Goal: Task Accomplishment & Management: Complete application form

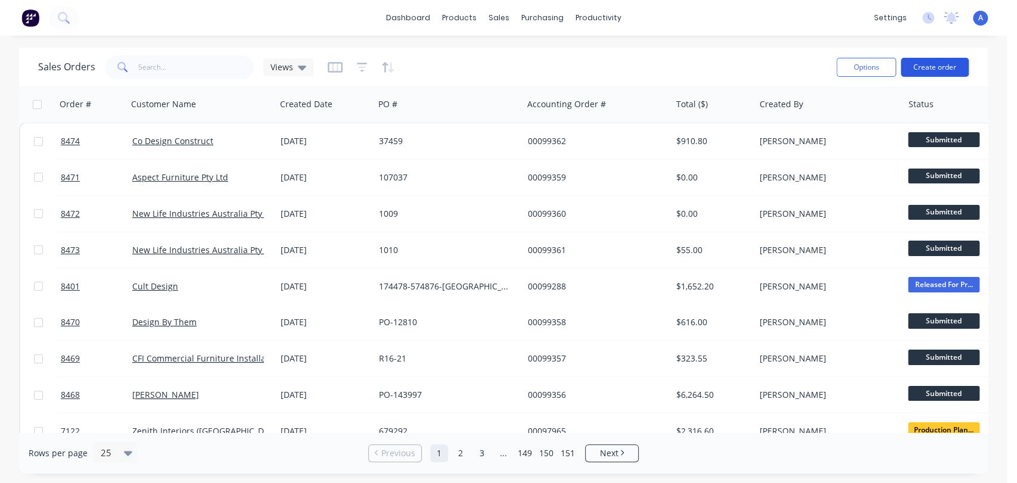
click at [937, 64] on button "Create order" at bounding box center [935, 67] width 68 height 19
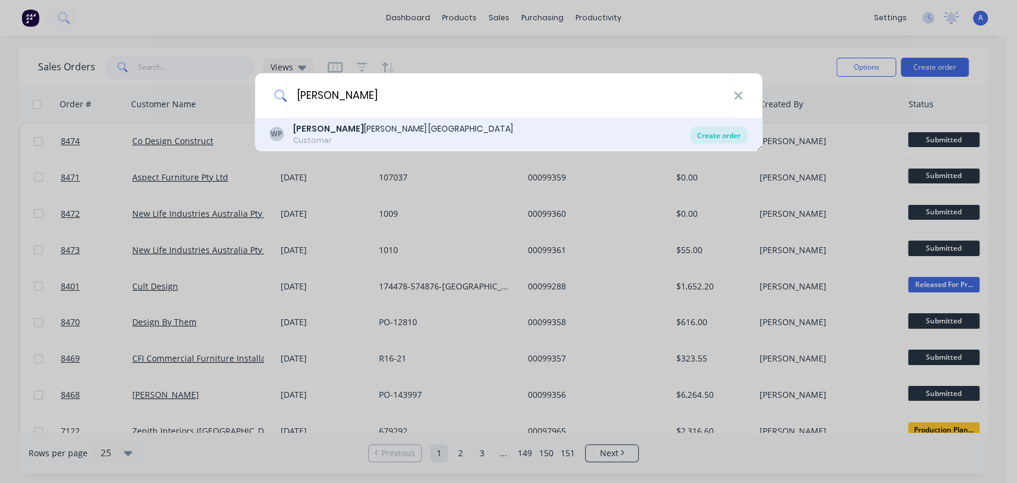
type input "[PERSON_NAME]"
click at [725, 130] on div "Create order" at bounding box center [719, 135] width 58 height 17
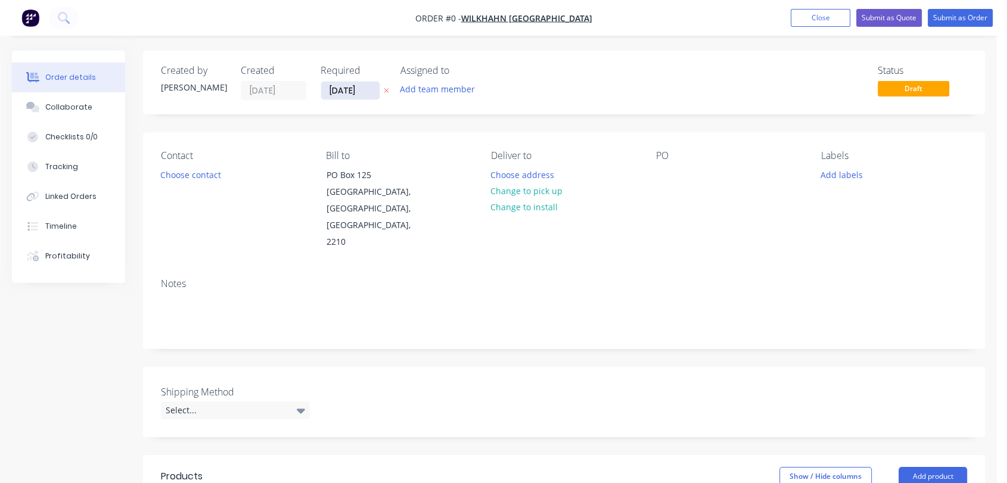
click at [367, 82] on input "[DATE]" at bounding box center [350, 91] width 58 height 18
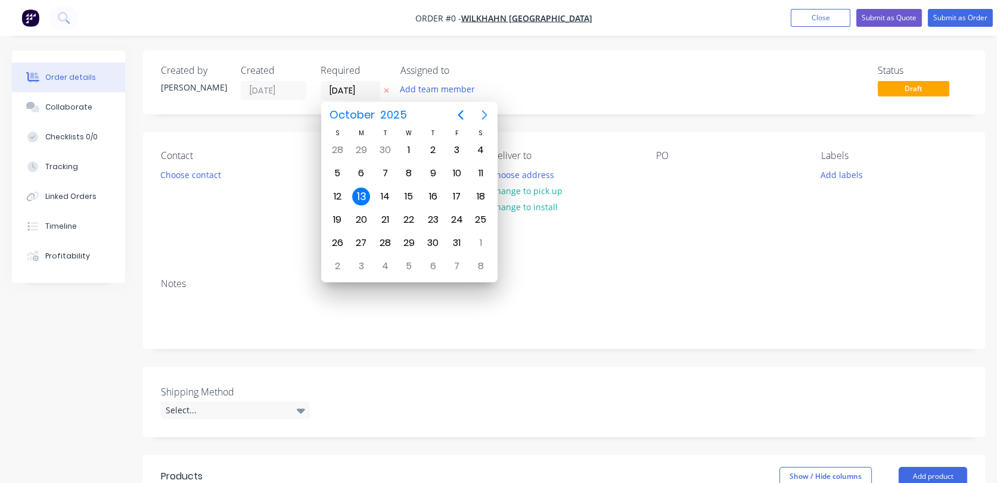
click at [486, 111] on icon "Next page" at bounding box center [484, 115] width 14 height 14
click at [411, 234] on div "31" at bounding box center [409, 243] width 18 height 18
type input "[DATE]"
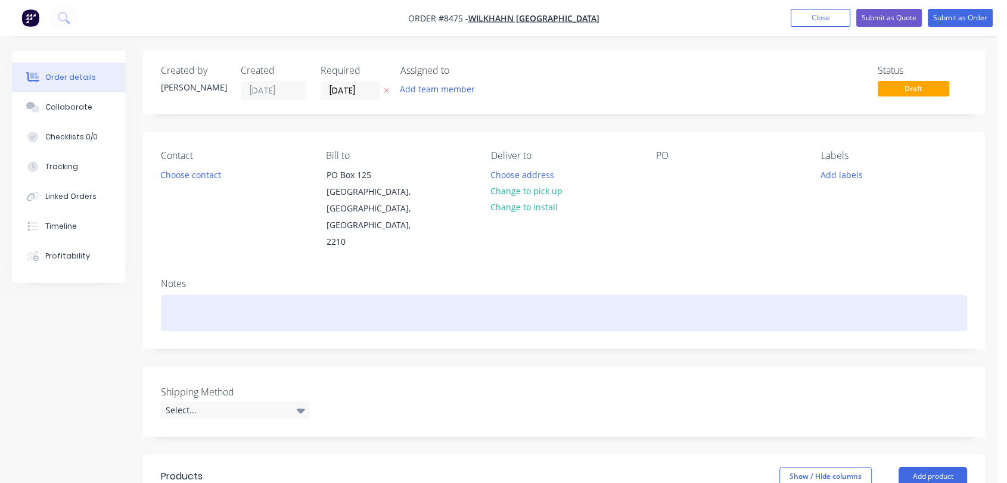
click at [196, 295] on div at bounding box center [564, 313] width 806 height 36
click at [230, 295] on div "Req 29/10" at bounding box center [564, 313] width 806 height 36
drag, startPoint x: 400, startPoint y: 282, endPoint x: 401, endPoint y: 290, distance: 7.8
click at [400, 295] on div "Req 29/10 - Items ready for collection this week + Wilkhahn Powdercoat" at bounding box center [564, 313] width 806 height 36
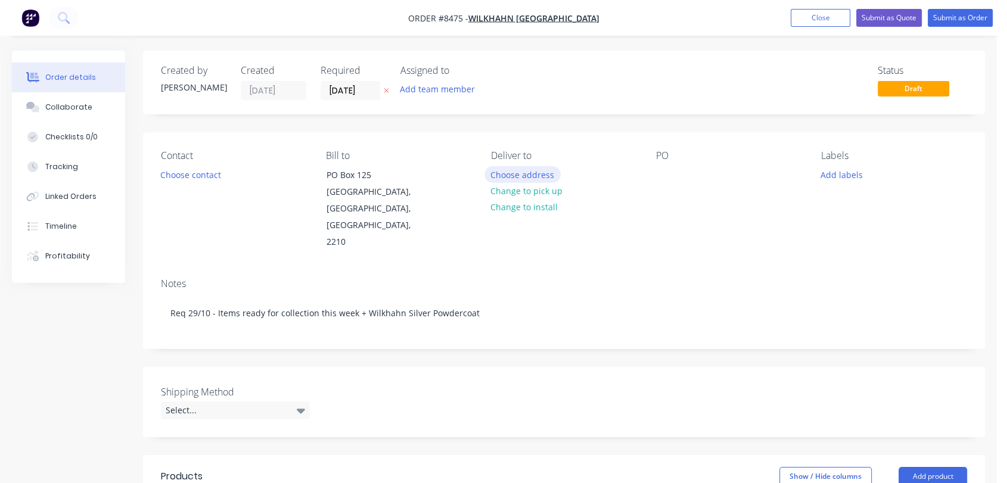
click at [529, 170] on button "Choose address" at bounding box center [522, 174] width 76 height 16
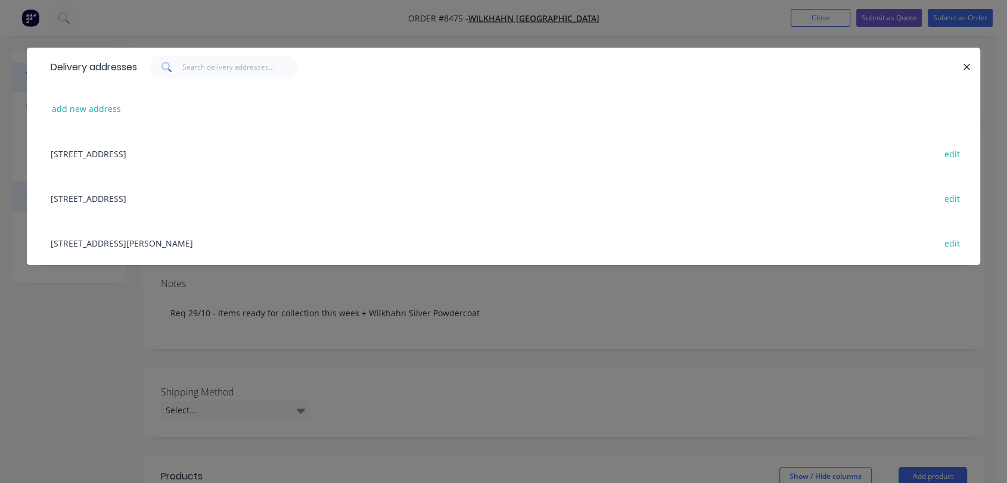
click at [108, 194] on div "[STREET_ADDRESS] edit" at bounding box center [504, 198] width 918 height 45
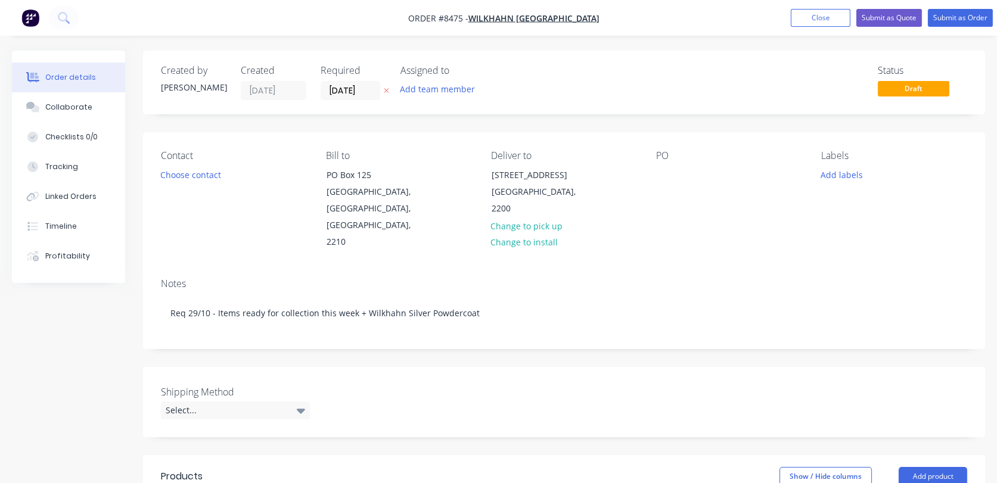
click at [667, 165] on div "PO" at bounding box center [729, 200] width 146 height 101
click at [665, 170] on div at bounding box center [665, 174] width 19 height 17
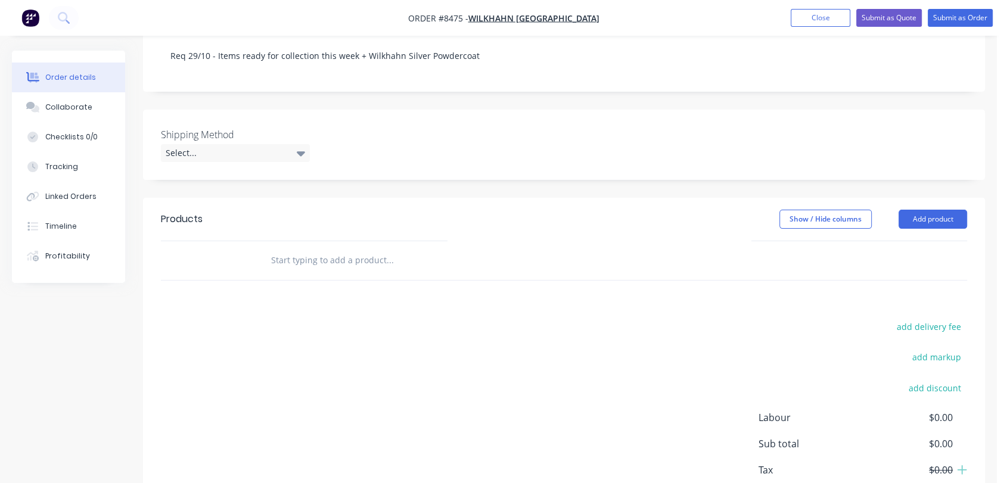
scroll to position [265, 0]
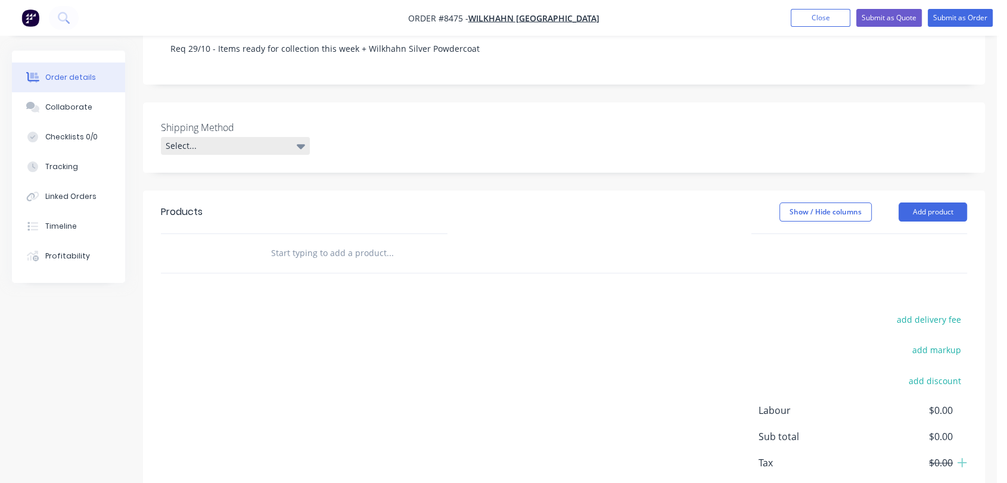
click at [217, 137] on div "Select..." at bounding box center [235, 146] width 149 height 18
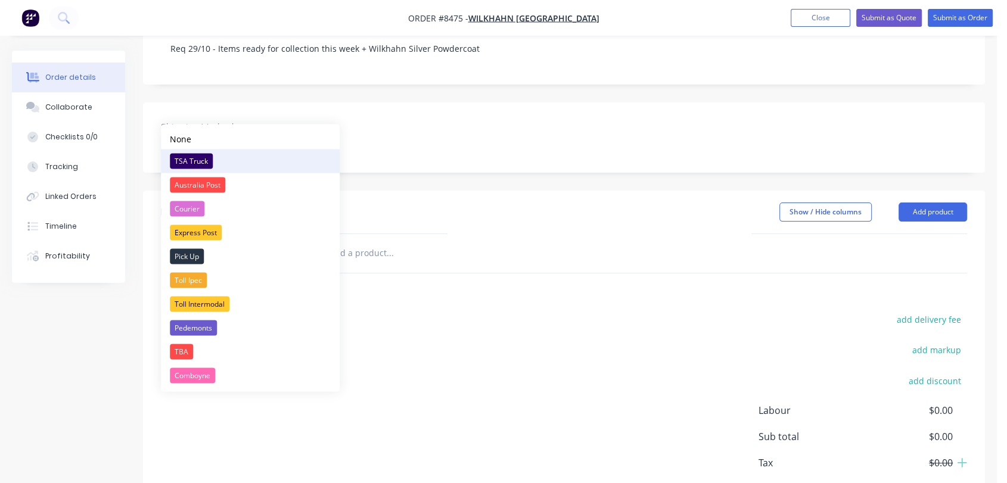
click at [204, 153] on div "TSA Truck" at bounding box center [191, 160] width 43 height 15
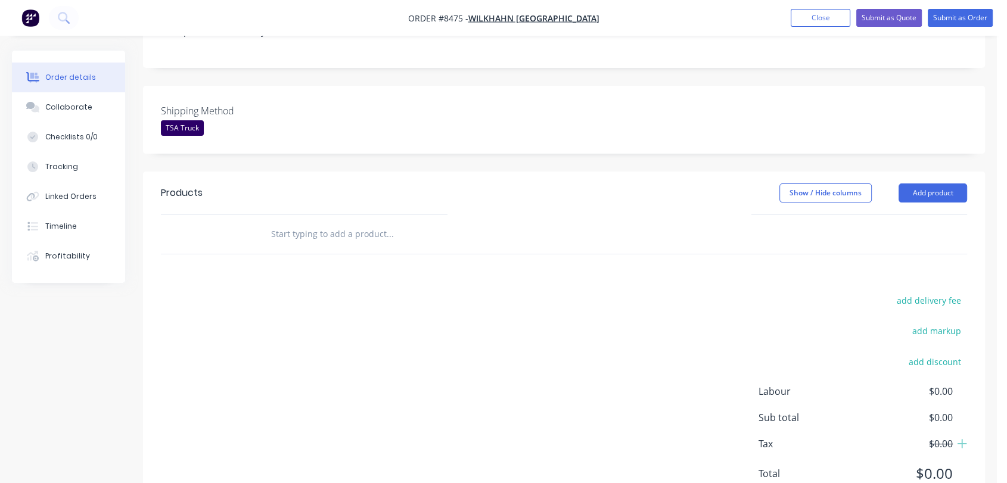
scroll to position [296, 0]
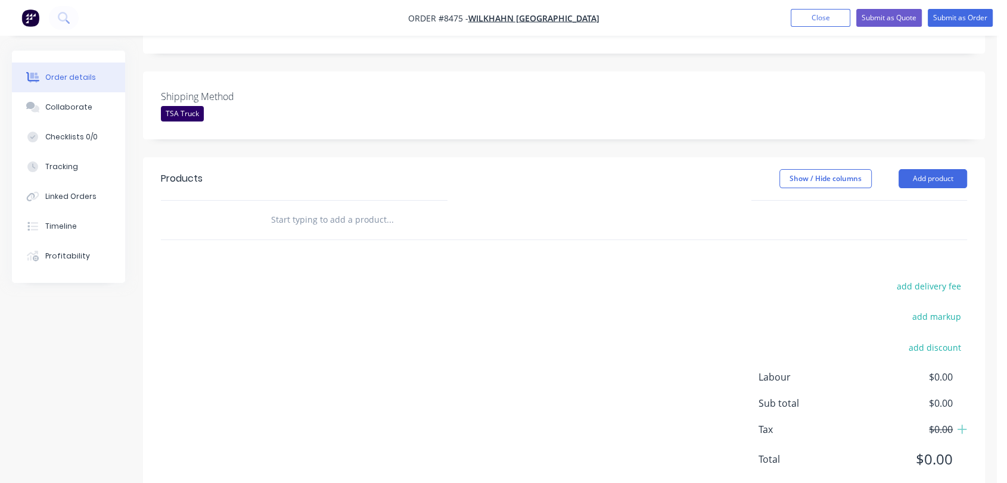
click at [335, 208] on input "text" at bounding box center [389, 220] width 238 height 24
click at [946, 169] on button "Add product" at bounding box center [932, 178] width 69 height 19
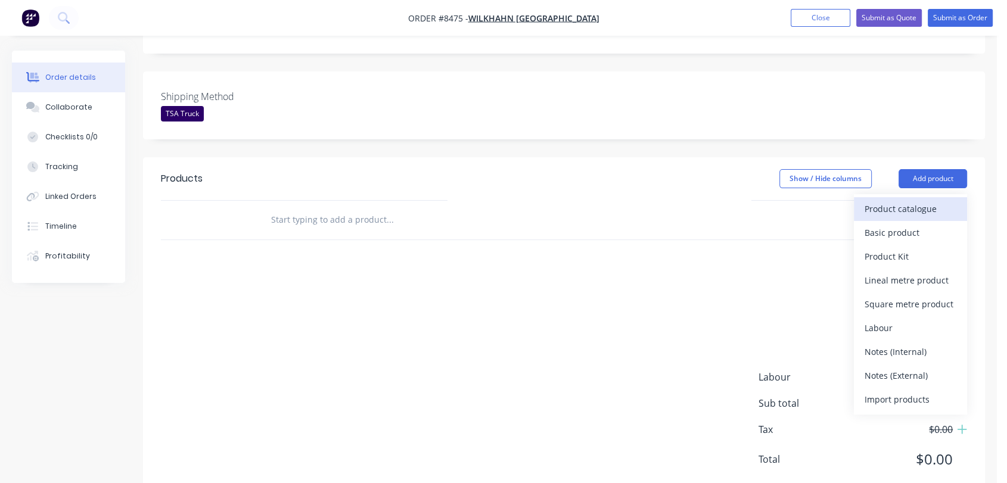
click at [940, 200] on div "Product catalogue" at bounding box center [910, 208] width 92 height 17
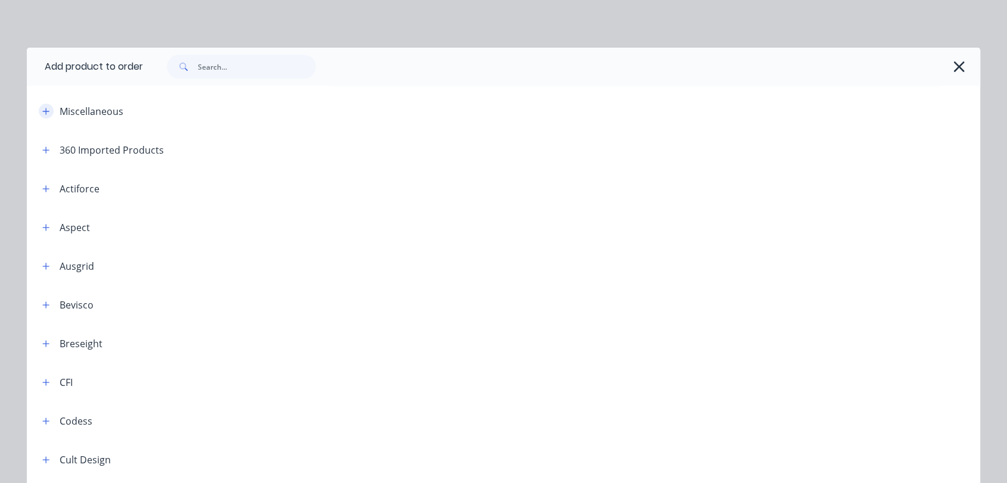
click at [43, 111] on icon "button" at bounding box center [46, 111] width 7 height 7
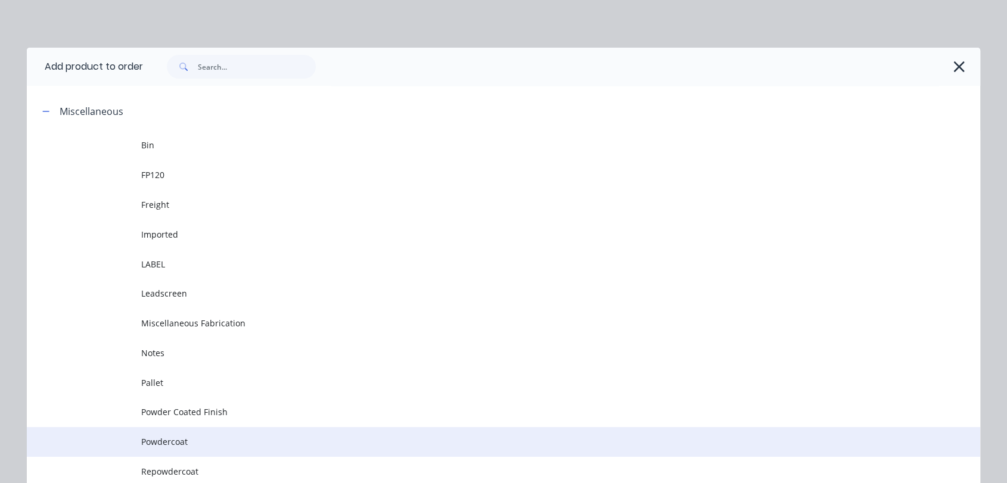
click at [188, 440] on span "Powdercoat" at bounding box center [476, 442] width 671 height 13
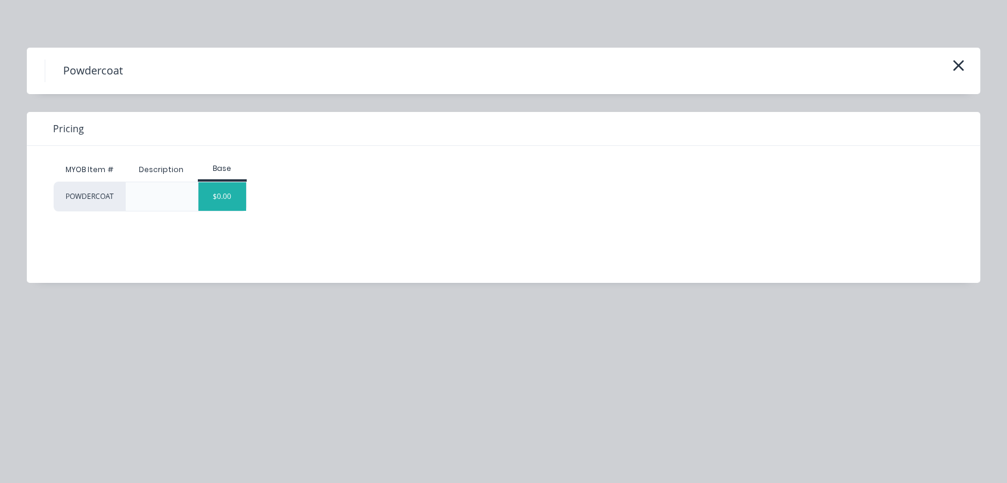
click at [230, 186] on div "$0.00" at bounding box center [222, 196] width 48 height 29
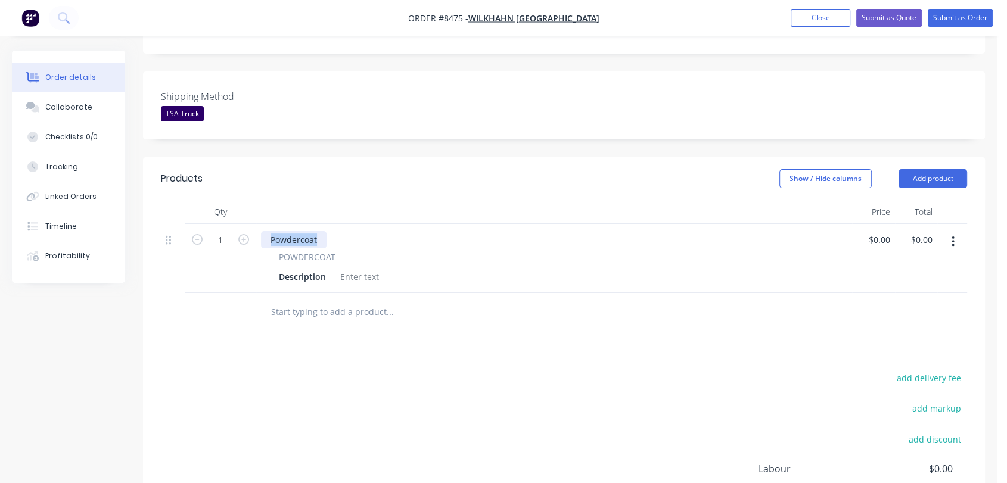
drag, startPoint x: 320, startPoint y: 203, endPoint x: 267, endPoint y: 200, distance: 53.1
click at [267, 231] on div "Powdercoat" at bounding box center [294, 239] width 66 height 17
click at [364, 268] on div at bounding box center [359, 276] width 48 height 17
paste div
type input "$6.10"
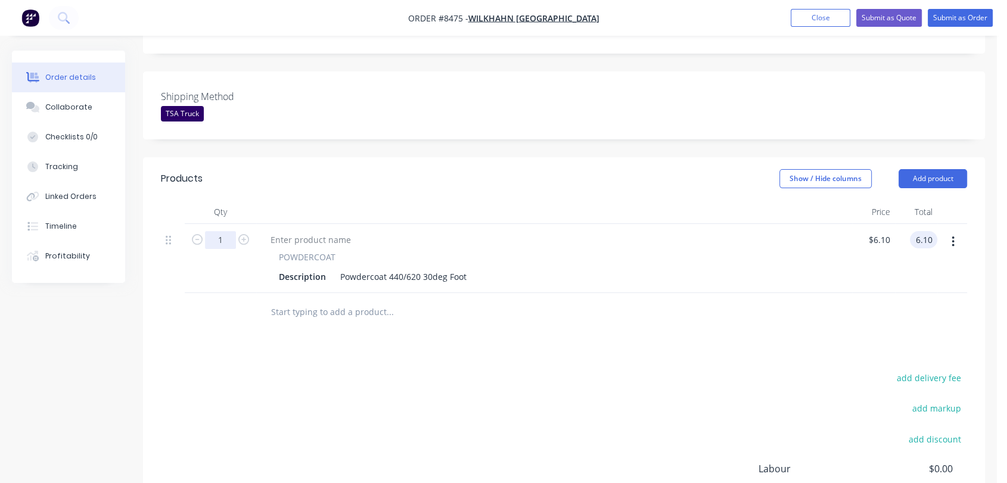
type input "$6.10"
click at [230, 231] on input "1" at bounding box center [220, 240] width 31 height 18
type input "48"
type input "$292.80"
click at [951, 235] on icon "button" at bounding box center [952, 241] width 3 height 13
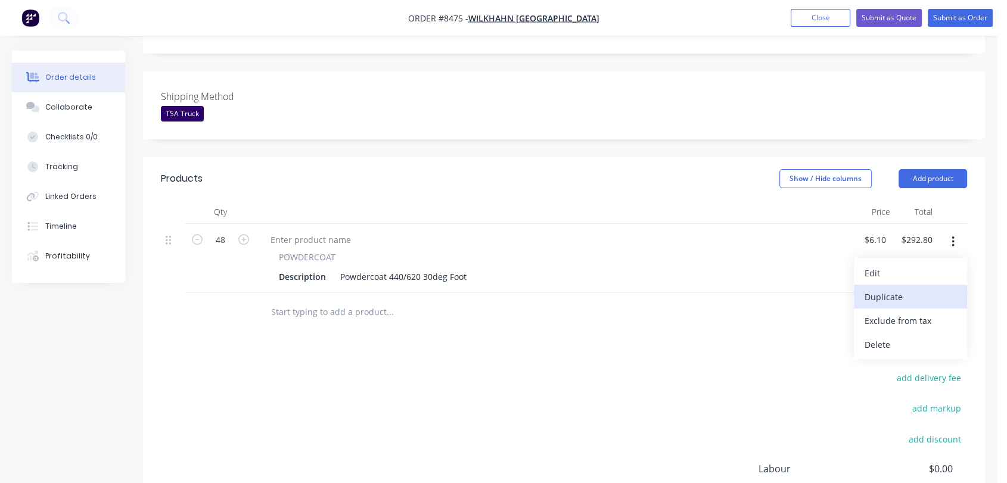
click at [903, 288] on div "Duplicate" at bounding box center [910, 296] width 92 height 17
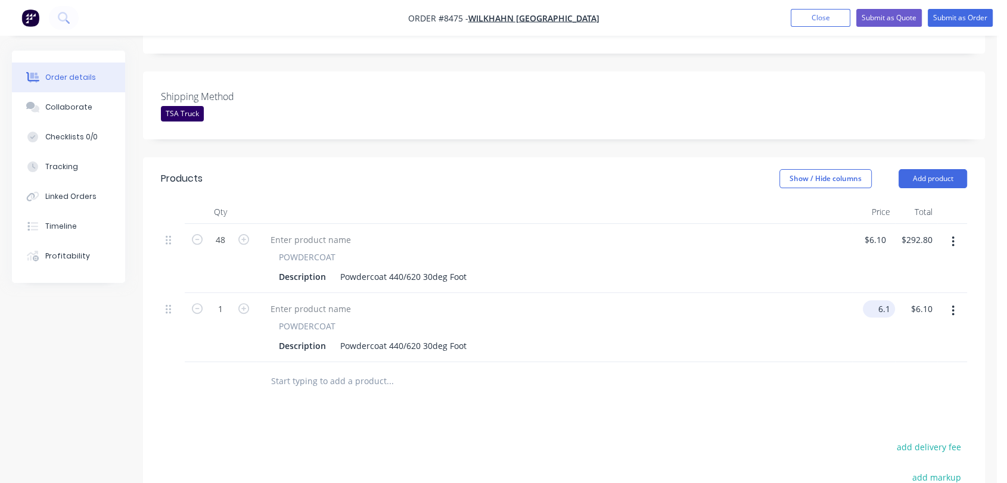
click at [881, 300] on input "6.1" at bounding box center [880, 308] width 27 height 17
type input "$2.97"
click at [228, 300] on input "1" at bounding box center [220, 309] width 31 height 18
type input "88"
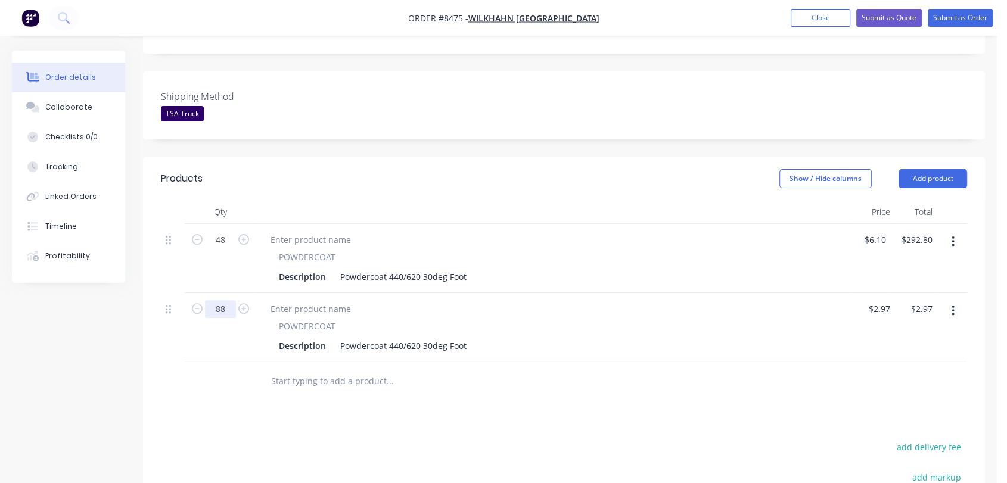
type input "$261.36"
drag, startPoint x: 401, startPoint y: 311, endPoint x: 487, endPoint y: 304, distance: 86.6
click at [487, 337] on div "Description Powdercoat 440/620 30deg Foot" at bounding box center [551, 345] width 555 height 17
type input "$2.97"
click at [948, 300] on button "button" at bounding box center [953, 310] width 28 height 21
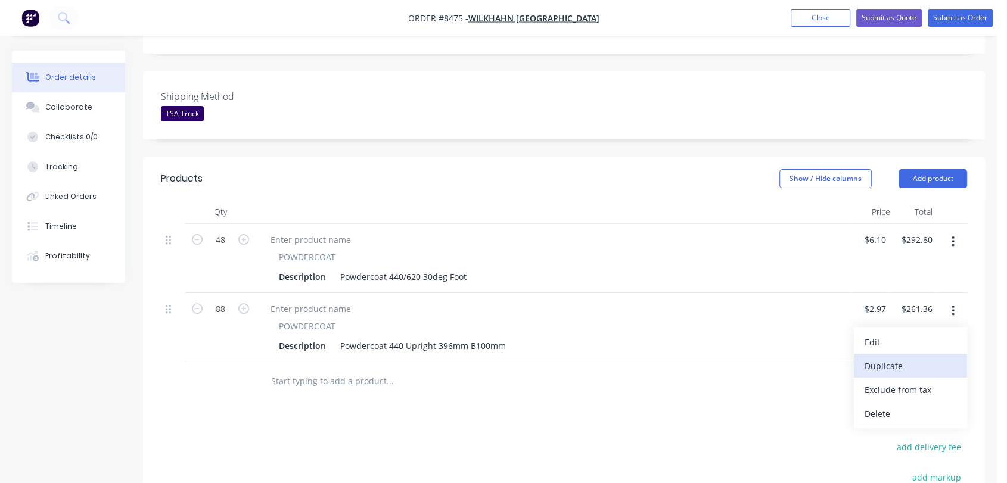
click at [887, 357] on div "Duplicate" at bounding box center [910, 365] width 92 height 17
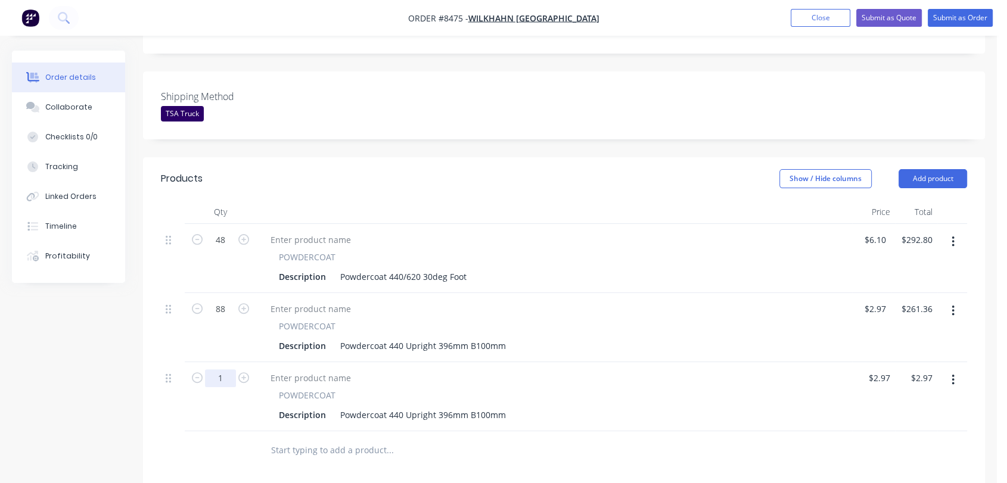
click at [231, 369] on input "1" at bounding box center [220, 378] width 31 height 18
type input "8"
type input "$23.76"
click at [484, 406] on div "Powdercoat 440 Upright 396mm B100mm" at bounding box center [422, 414] width 175 height 17
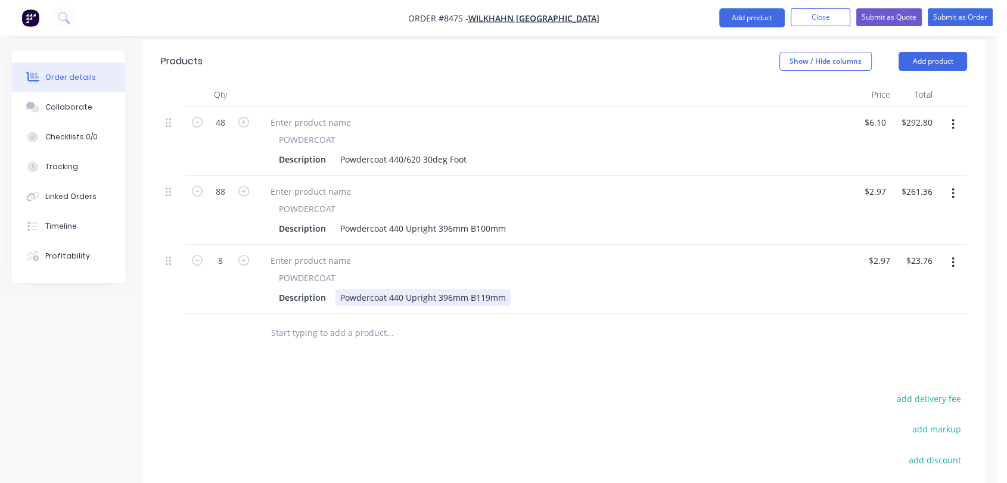
scroll to position [428, 0]
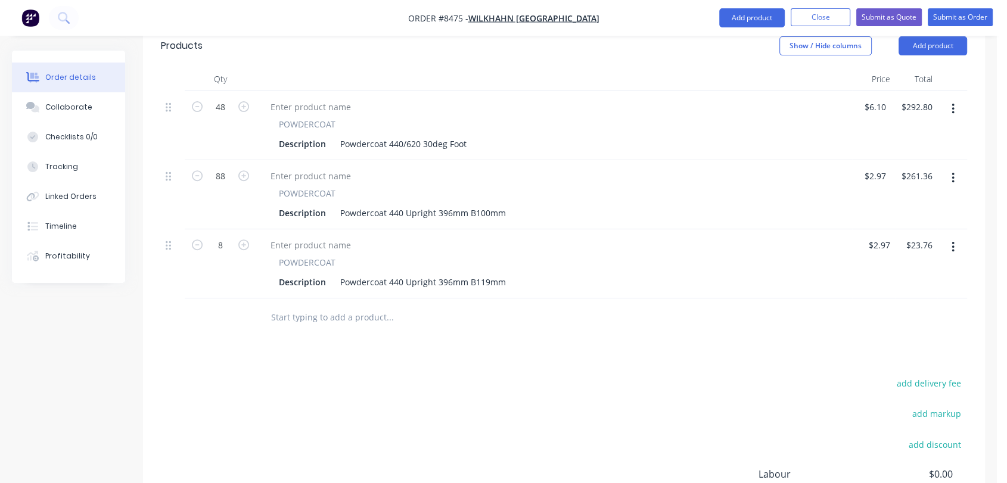
click at [338, 306] on input "text" at bounding box center [389, 318] width 238 height 24
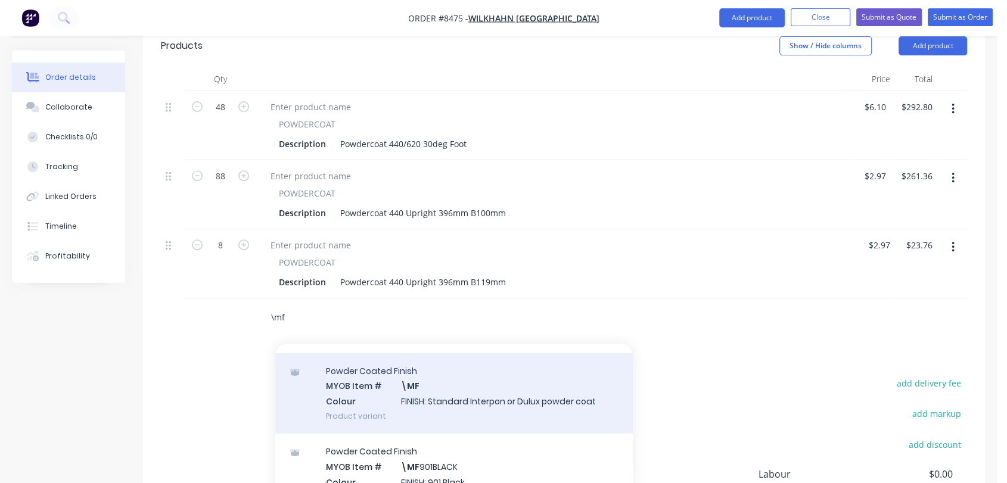
scroll to position [0, 0]
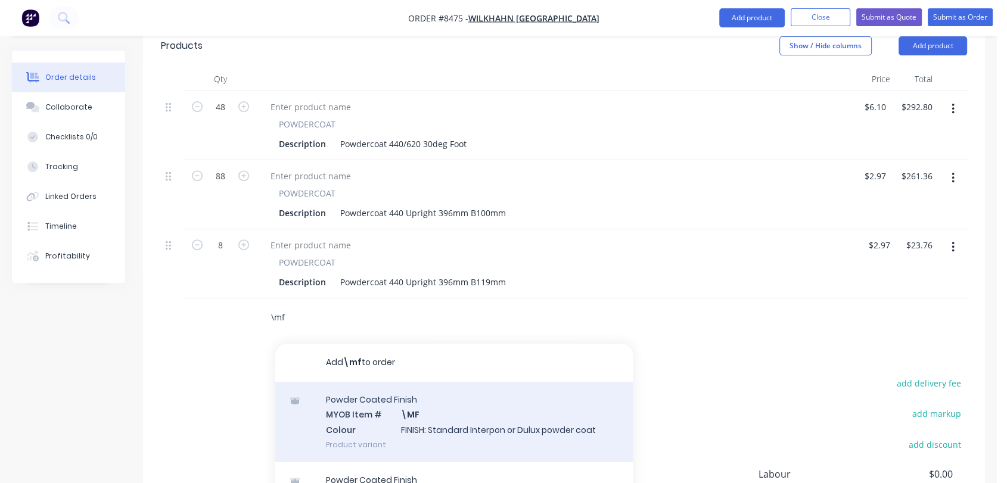
type input "\mf"
click at [436, 385] on div "Powder Coated Finish MYOB Item # \MF Colour FINISH: Standard Interpon or Dulux …" at bounding box center [453, 422] width 357 height 80
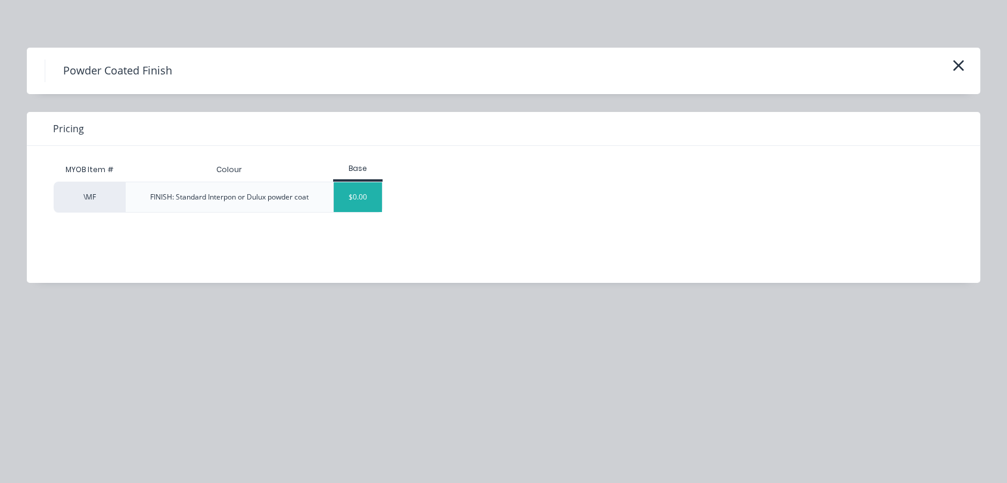
click at [373, 193] on div "$0.00" at bounding box center [358, 197] width 48 height 30
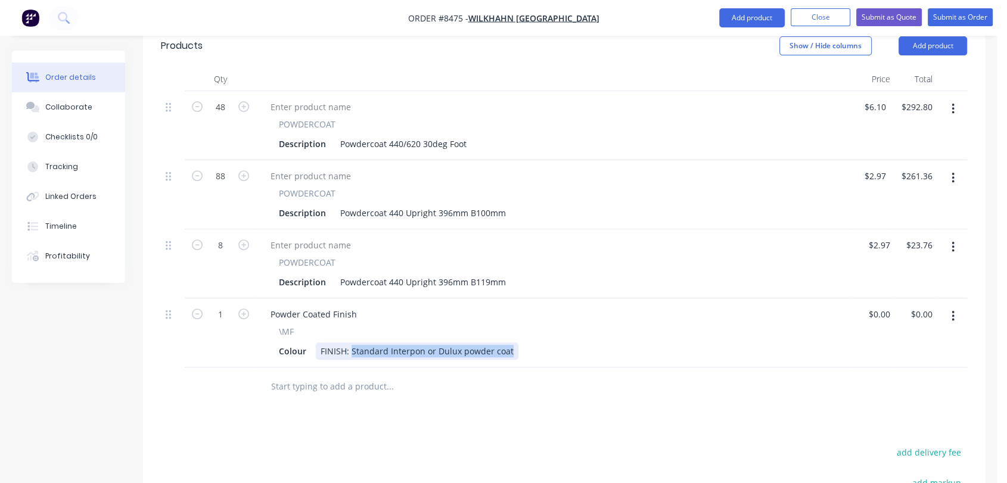
drag, startPoint x: 350, startPoint y: 315, endPoint x: 561, endPoint y: 328, distance: 211.3
click at [561, 328] on div "Powder Coated Finish \MF Colour FINISH: Standard Interpon or Dulux powder coat" at bounding box center [554, 332] width 596 height 69
type input "$0.00"
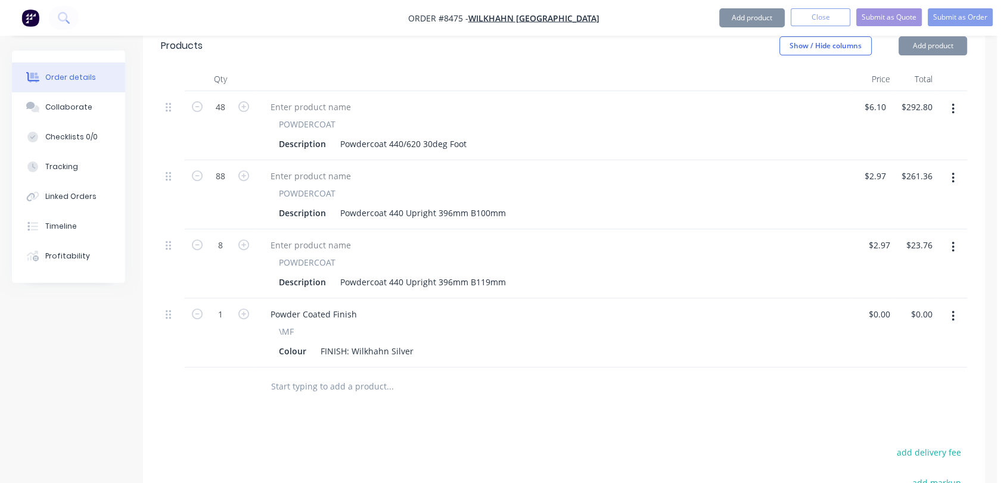
click at [365, 375] on input "text" at bounding box center [389, 387] width 238 height 24
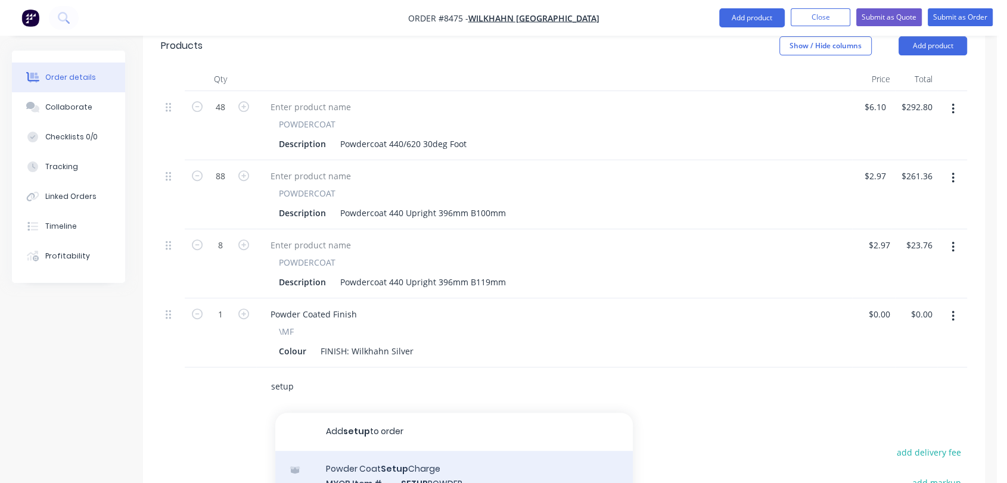
type input "setup"
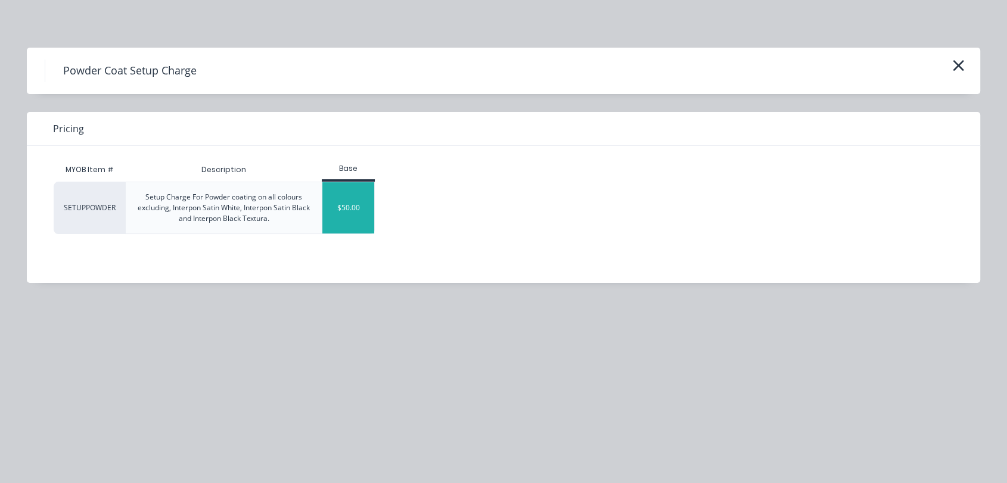
click at [362, 200] on div "$50.00" at bounding box center [348, 207] width 52 height 51
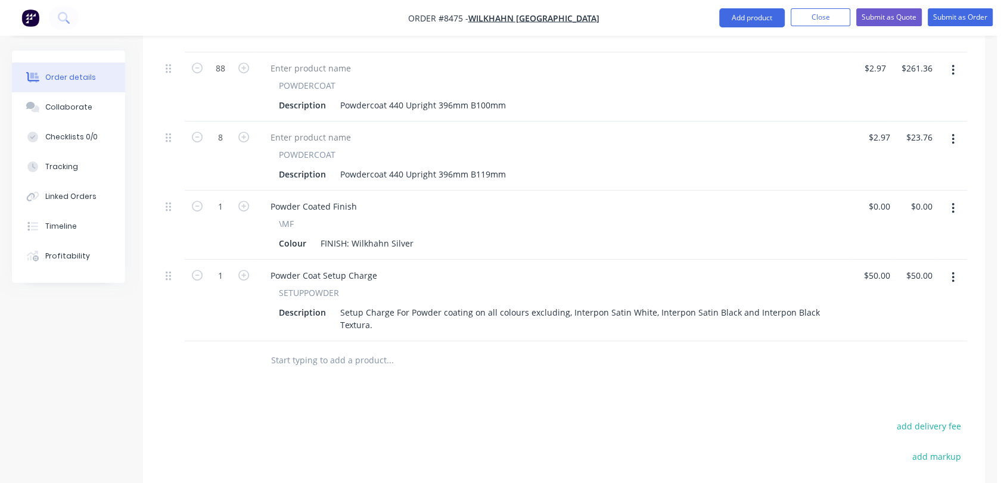
scroll to position [561, 0]
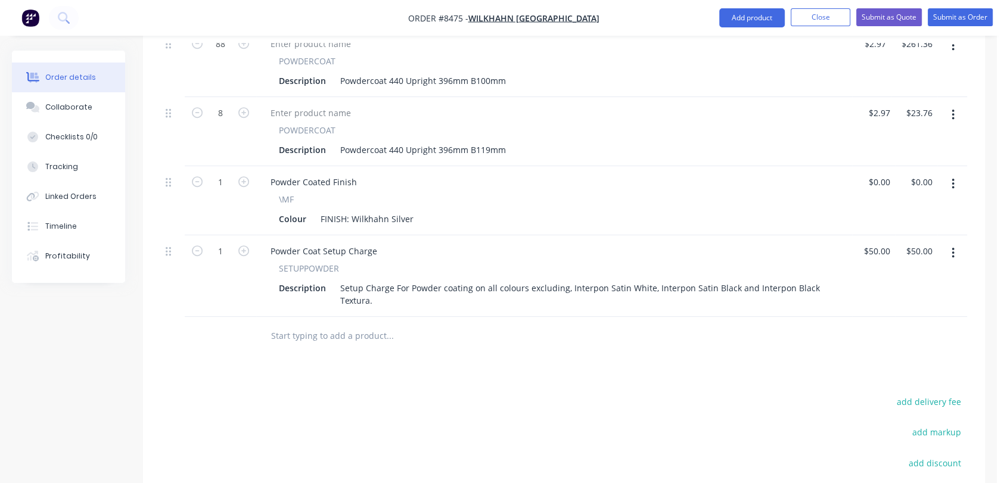
click at [363, 324] on input "text" at bounding box center [389, 336] width 238 height 24
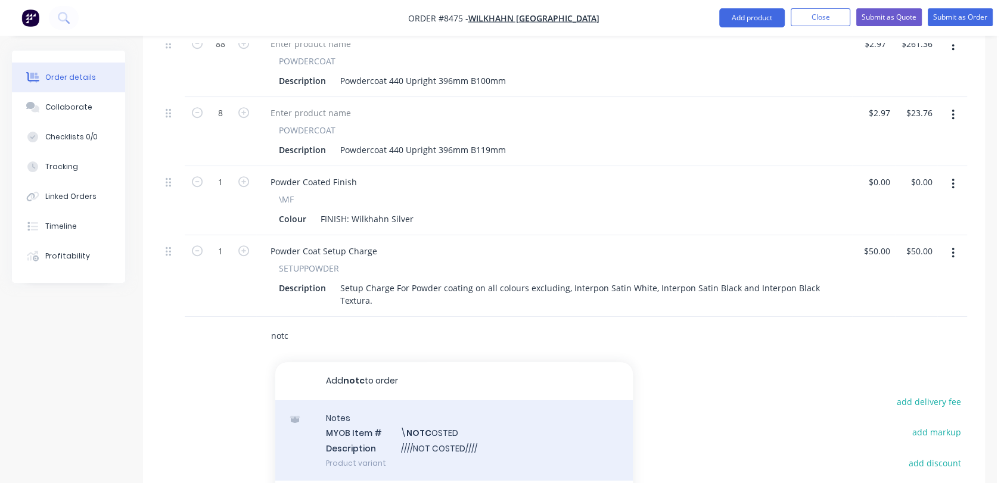
type input "notc"
click at [459, 413] on div "Notes MYOB Item # \ NOTC OSTED Description ////NOT COSTED//// Product variant" at bounding box center [453, 440] width 357 height 80
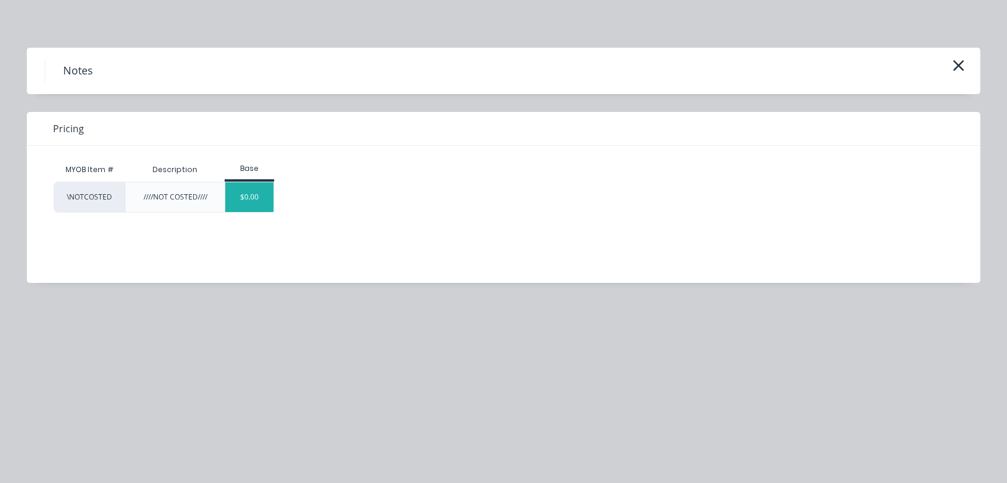
click at [250, 200] on div "$0.00" at bounding box center [249, 197] width 48 height 30
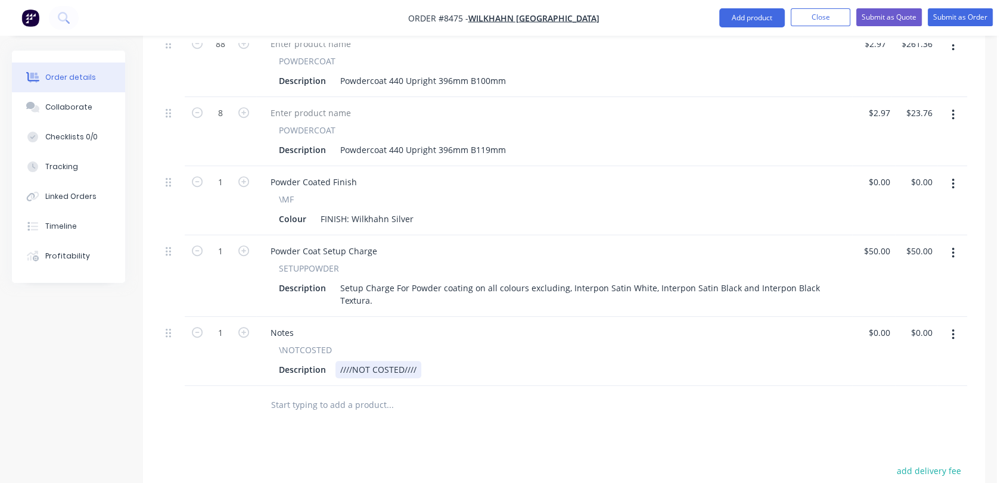
click at [415, 361] on div "////NOT COSTED////" at bounding box center [378, 369] width 86 height 17
click at [458, 361] on div "////NOT COSTED//// Check Pricces" at bounding box center [406, 369] width 142 height 17
type input "$0.00"
click at [66, 105] on div "Collaborate" at bounding box center [68, 107] width 47 height 11
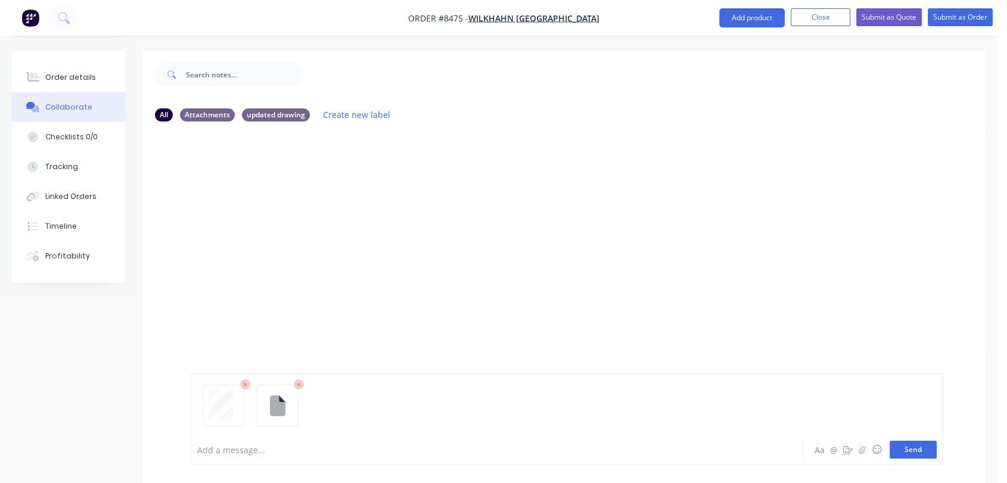
click at [924, 449] on button "Send" at bounding box center [913, 450] width 47 height 18
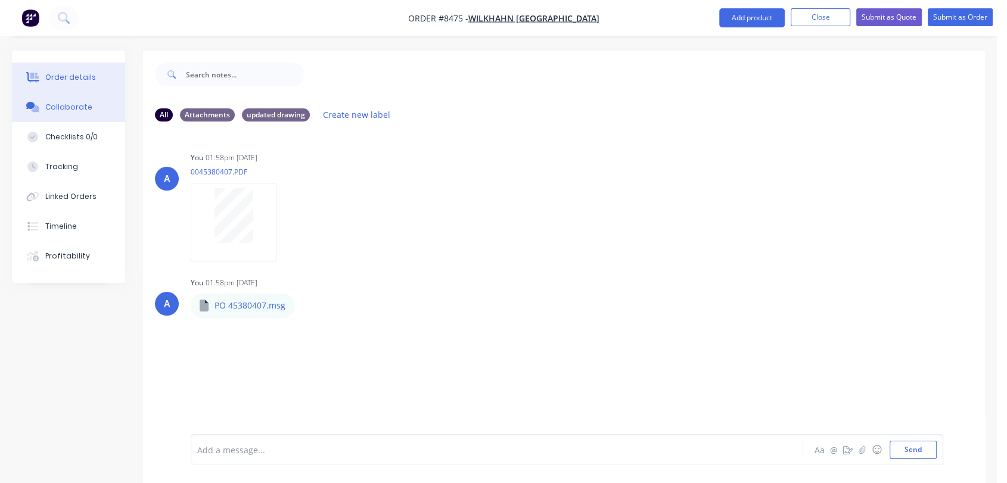
click at [63, 74] on div "Order details" at bounding box center [70, 77] width 51 height 11
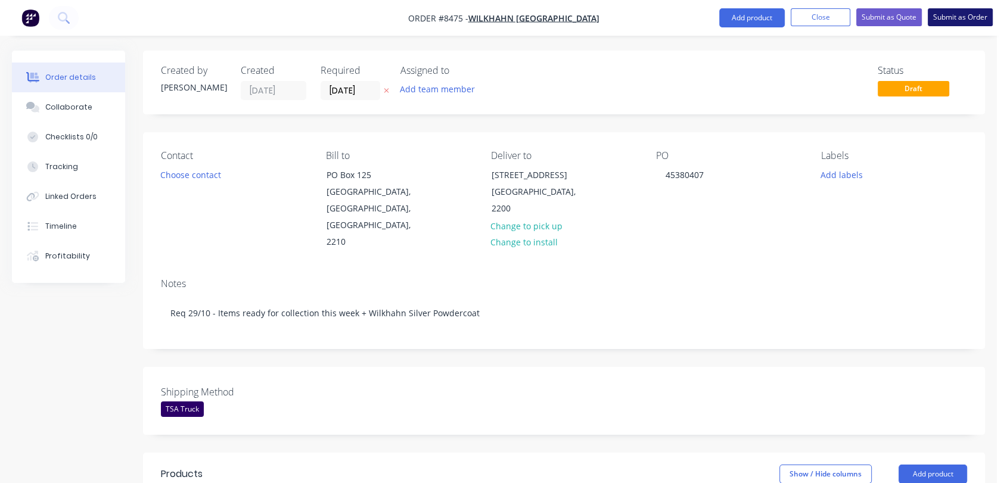
click at [958, 13] on button "Submit as Order" at bounding box center [960, 17] width 65 height 18
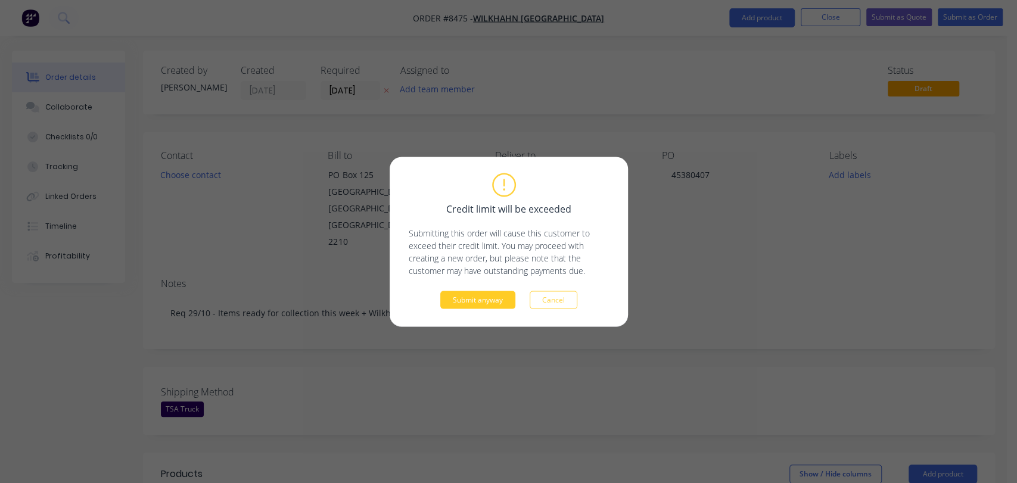
click at [492, 294] on button "Submit anyway" at bounding box center [477, 300] width 75 height 18
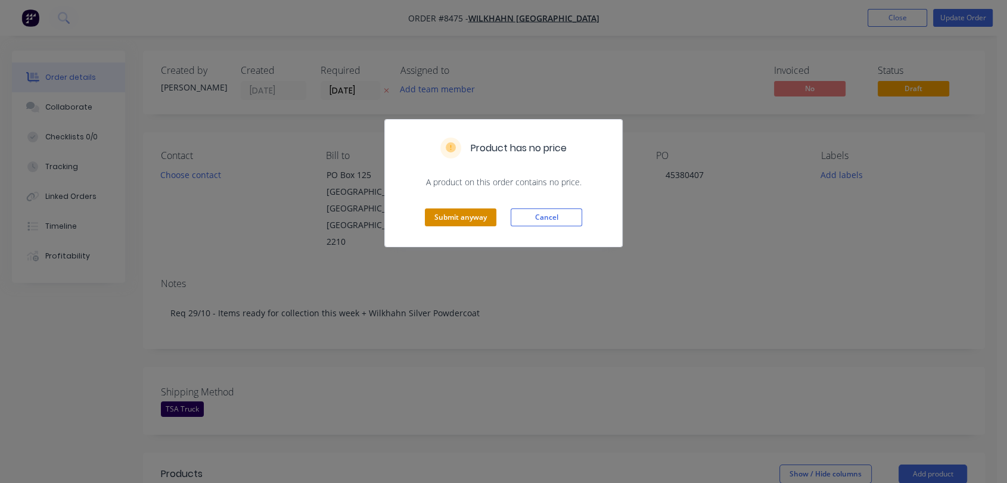
click at [465, 216] on button "Submit anyway" at bounding box center [460, 218] width 71 height 18
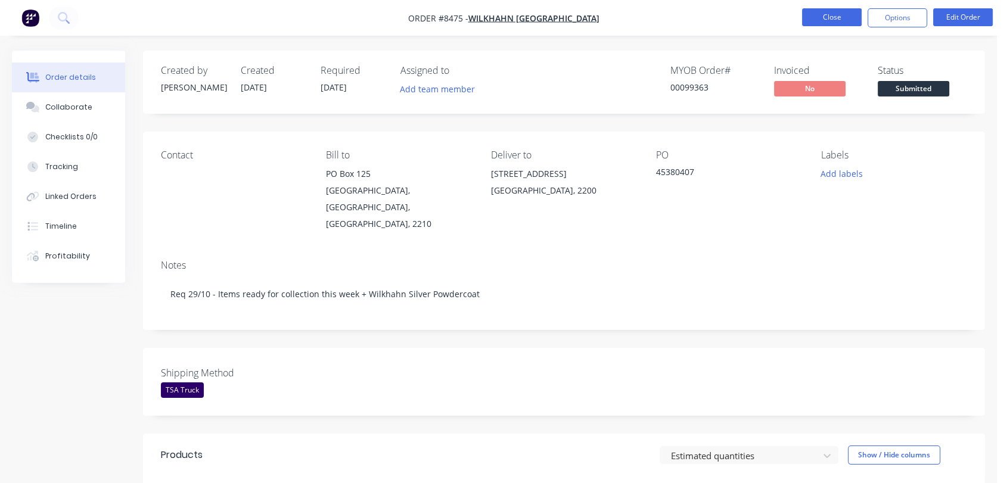
click at [813, 15] on button "Close" at bounding box center [832, 17] width 60 height 18
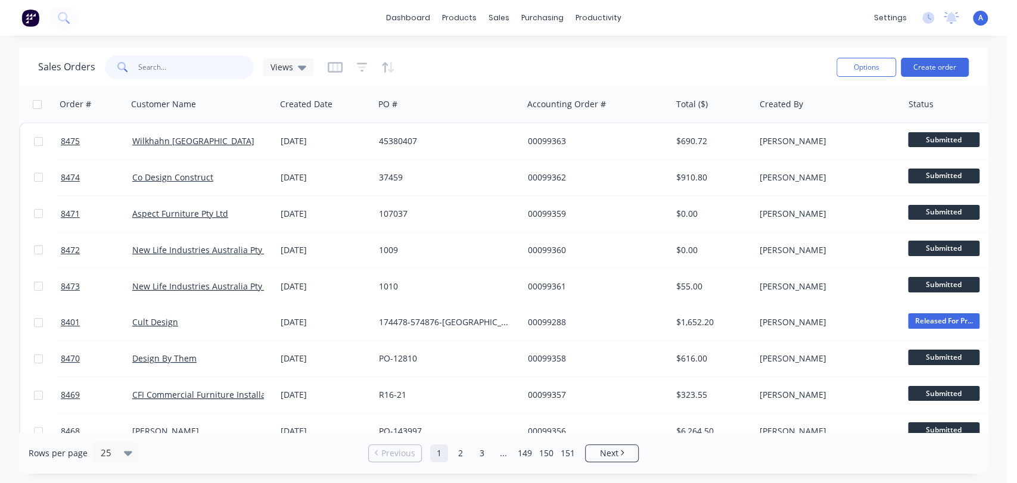
click at [161, 66] on input "text" at bounding box center [196, 67] width 116 height 24
type input "7871"
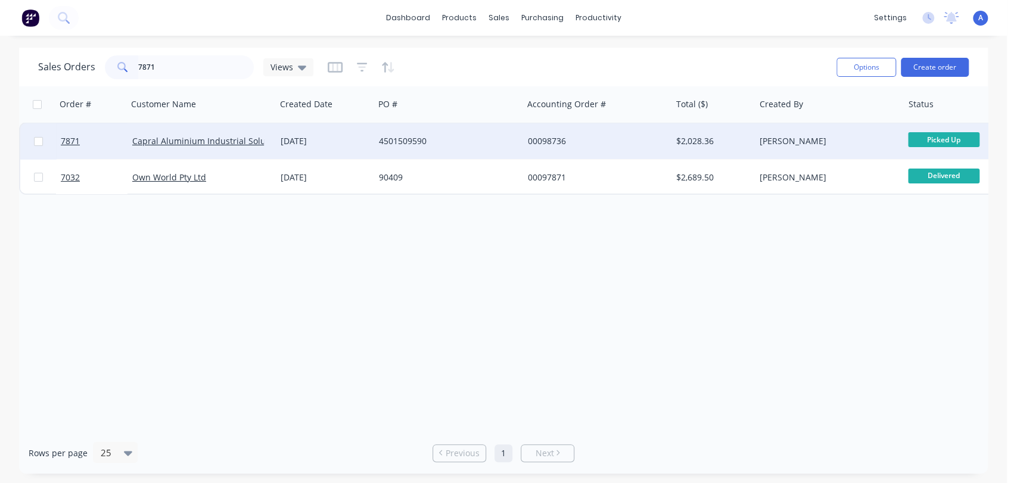
click at [433, 130] on div "4501509590" at bounding box center [448, 141] width 148 height 36
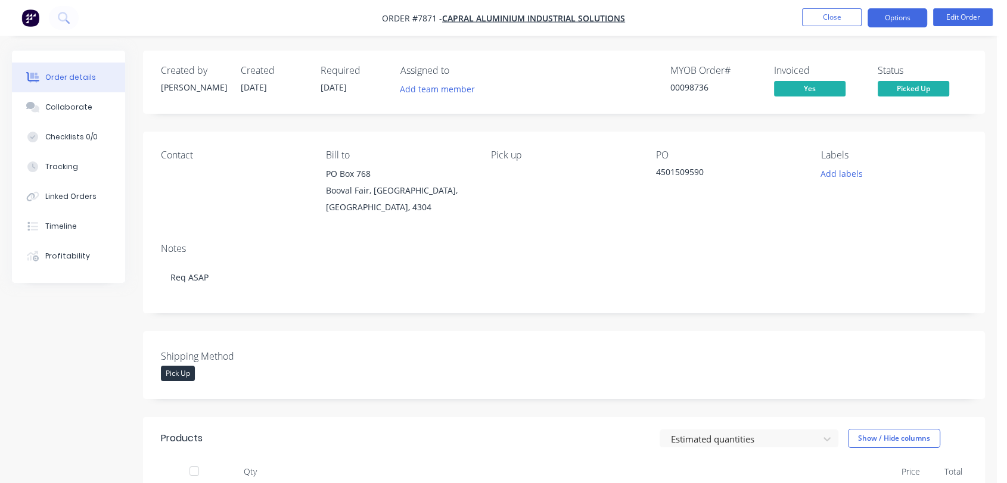
click at [897, 19] on button "Options" at bounding box center [897, 17] width 60 height 19
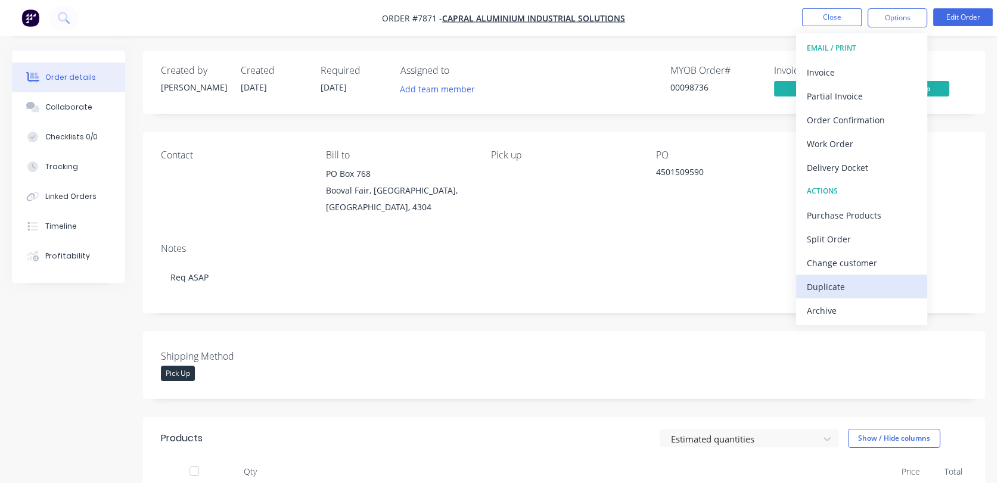
click at [824, 287] on div "Duplicate" at bounding box center [862, 286] width 110 height 17
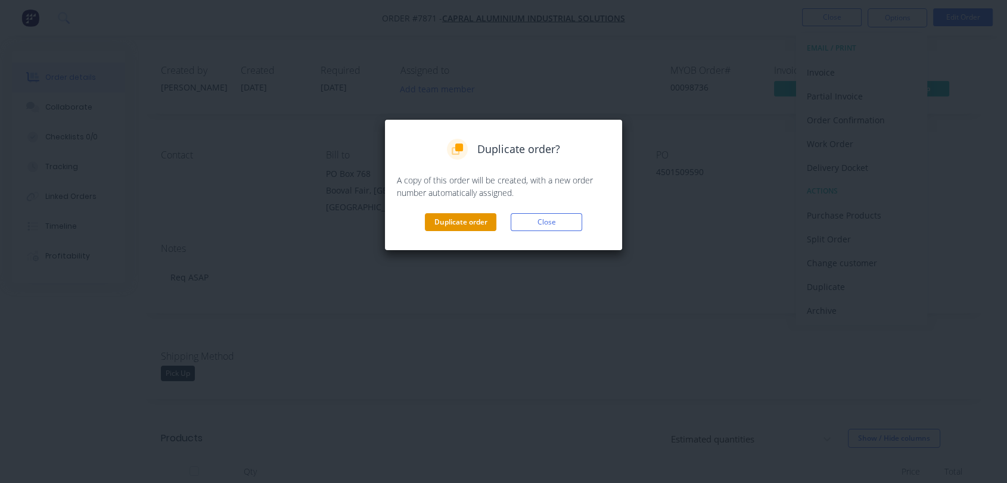
click at [439, 214] on button "Duplicate order" at bounding box center [460, 222] width 71 height 18
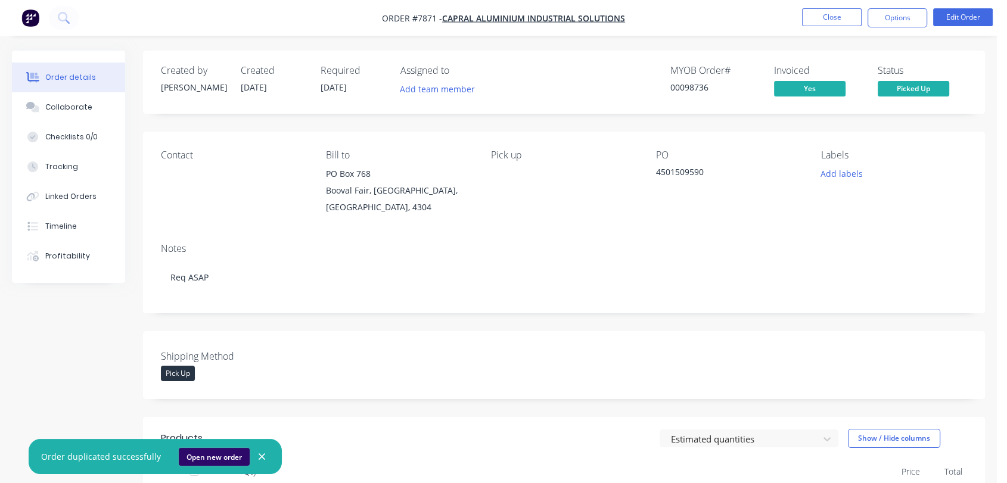
click at [211, 452] on button "Open new order" at bounding box center [214, 457] width 71 height 18
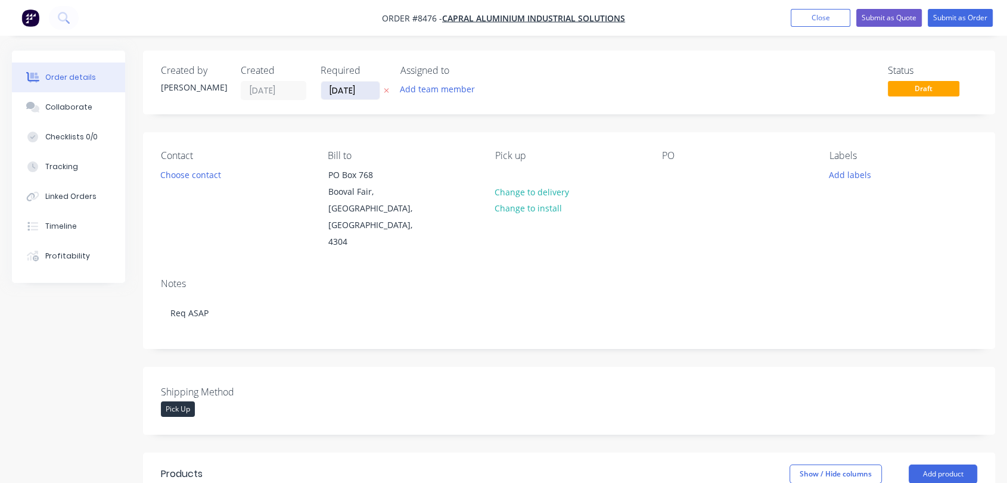
click at [363, 87] on input "[DATE]" at bounding box center [350, 91] width 58 height 18
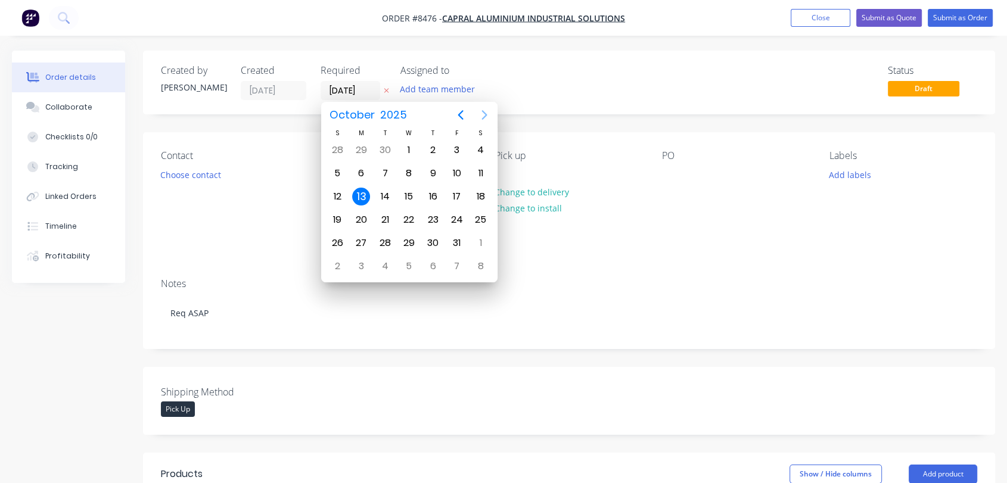
click at [484, 110] on icon "Next page" at bounding box center [484, 115] width 14 height 14
click at [408, 240] on div "31" at bounding box center [409, 243] width 18 height 18
type input "[DATE]"
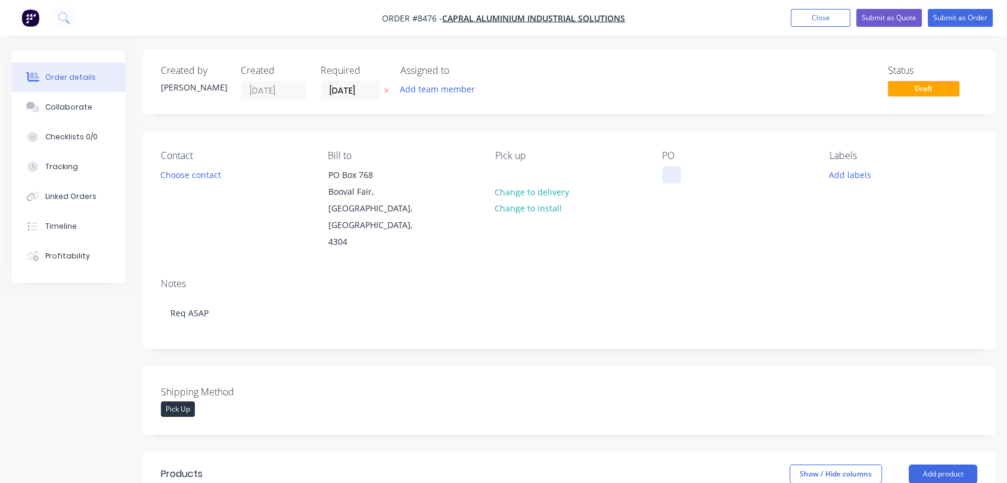
click at [678, 172] on div at bounding box center [671, 174] width 19 height 17
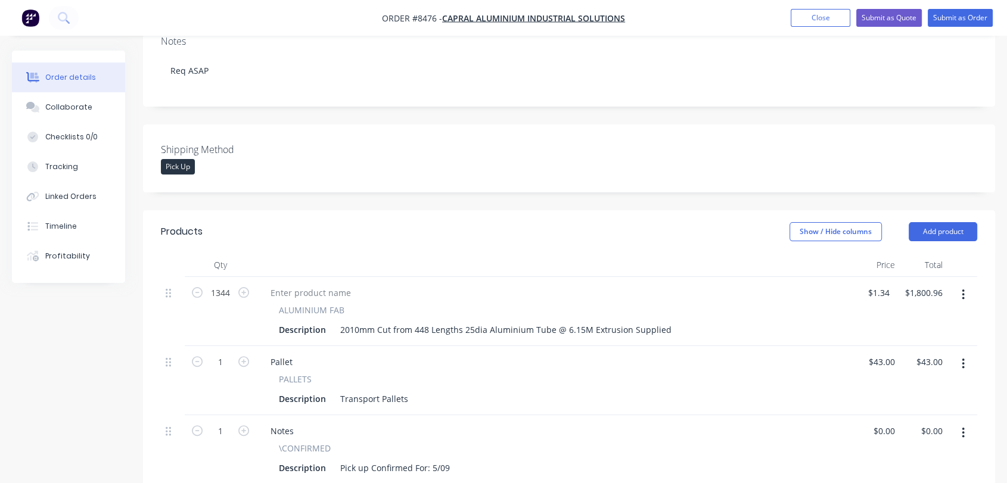
scroll to position [265, 0]
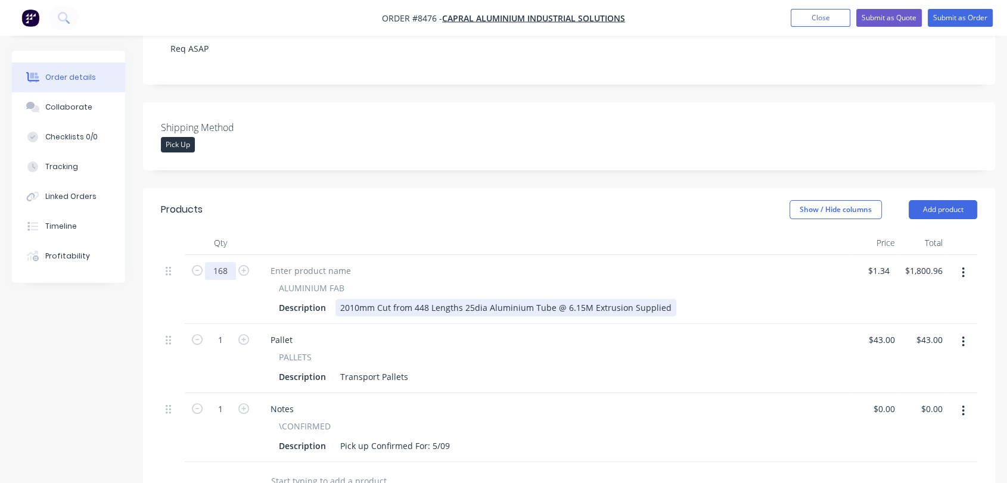
type input "168"
type input "$225.12"
drag, startPoint x: 358, startPoint y: 273, endPoint x: 332, endPoint y: 273, distance: 25.6
click at [332, 299] on div "Description 2010mm Cut from 448 Lengths 25dia Aluminium Tube @ 6.15M Extrusion …" at bounding box center [551, 307] width 555 height 17
click at [347, 299] on div "2010mm Cut from 448 Lengths 25dia Aluminium Tube @ 6.15M Extrusion Supplied" at bounding box center [505, 307] width 341 height 17
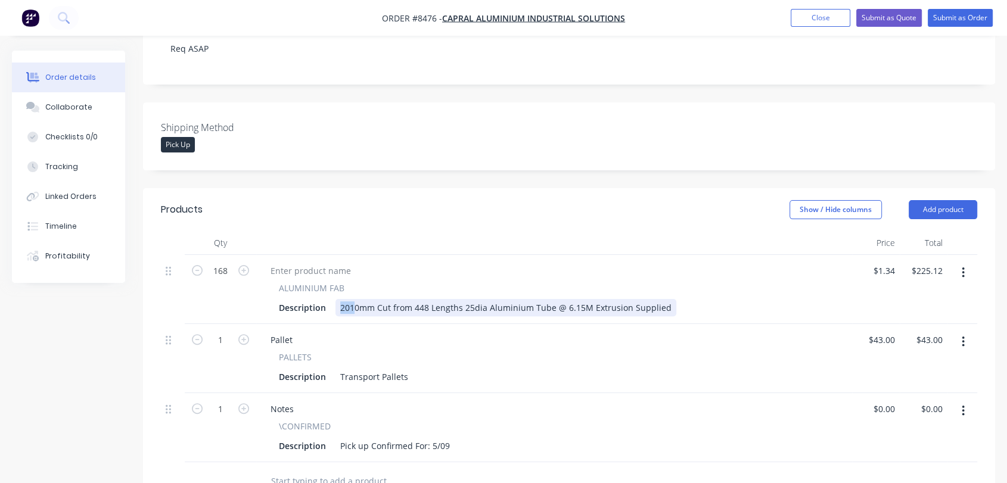
drag, startPoint x: 354, startPoint y: 274, endPoint x: 341, endPoint y: 275, distance: 13.7
click at [341, 299] on div "2010mm Cut from 448 Lengths 25dia Aluminium Tube @ 6.15M Extrusion Supplied" at bounding box center [505, 307] width 341 height 17
drag, startPoint x: 425, startPoint y: 273, endPoint x: 412, endPoint y: 273, distance: 13.1
click at [412, 299] on div "1880mm Cut from 448 Lengths 25dia Aluminium Tube @ 6.15M Extrusion Supplied" at bounding box center [505, 307] width 341 height 17
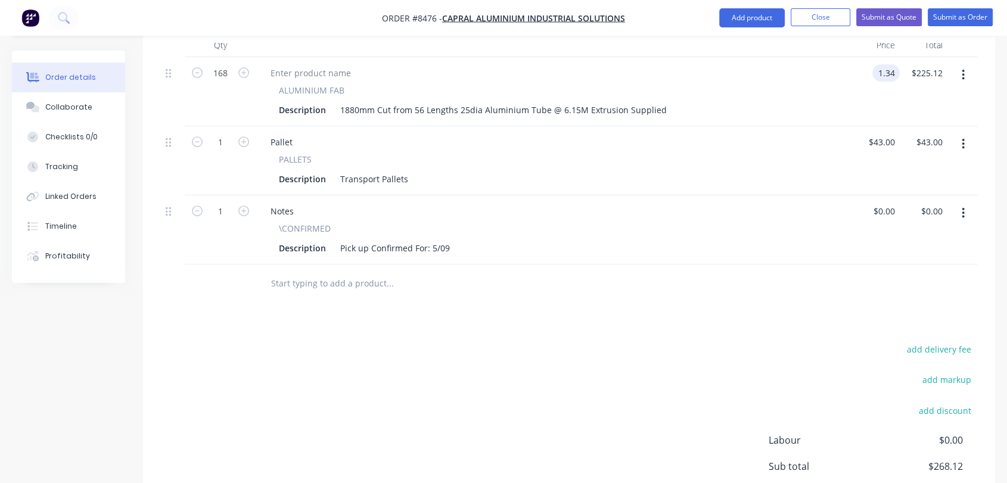
scroll to position [463, 0]
type input "$1.34"
click at [960, 202] on button "button" at bounding box center [963, 212] width 28 height 21
click at [888, 307] on div "Delete" at bounding box center [921, 315] width 92 height 17
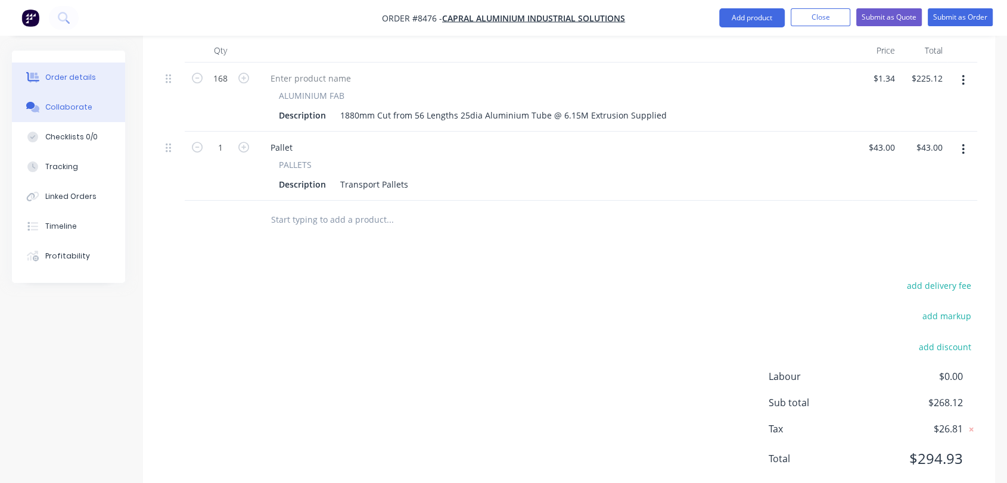
click at [80, 105] on div "Collaborate" at bounding box center [68, 107] width 47 height 11
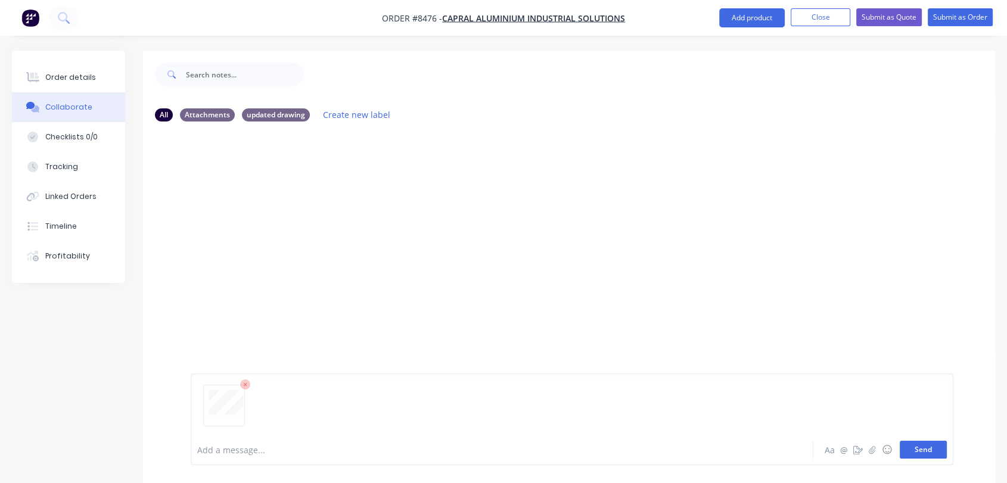
click at [920, 448] on button "Send" at bounding box center [923, 450] width 47 height 18
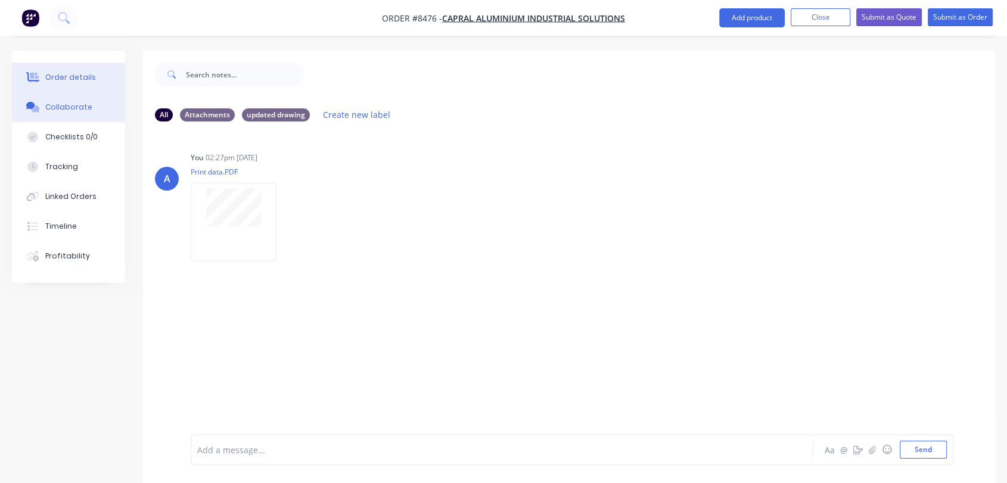
click at [78, 74] on div "Order details" at bounding box center [70, 77] width 51 height 11
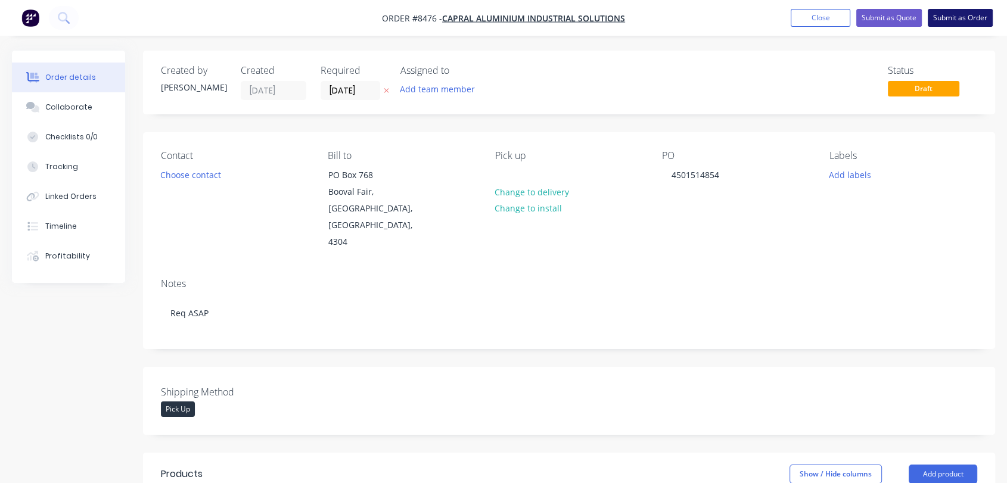
click at [963, 15] on button "Submit as Order" at bounding box center [960, 18] width 65 height 18
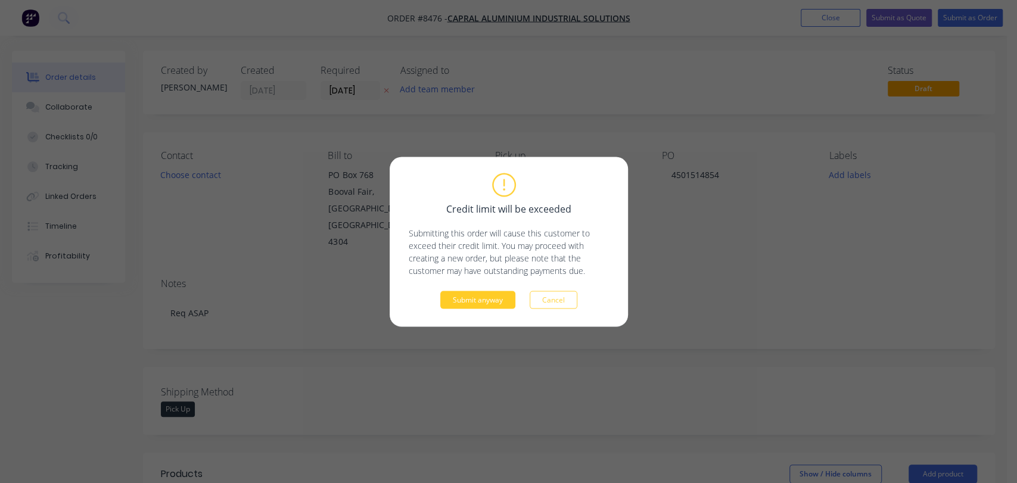
click at [486, 298] on button "Submit anyway" at bounding box center [477, 300] width 75 height 18
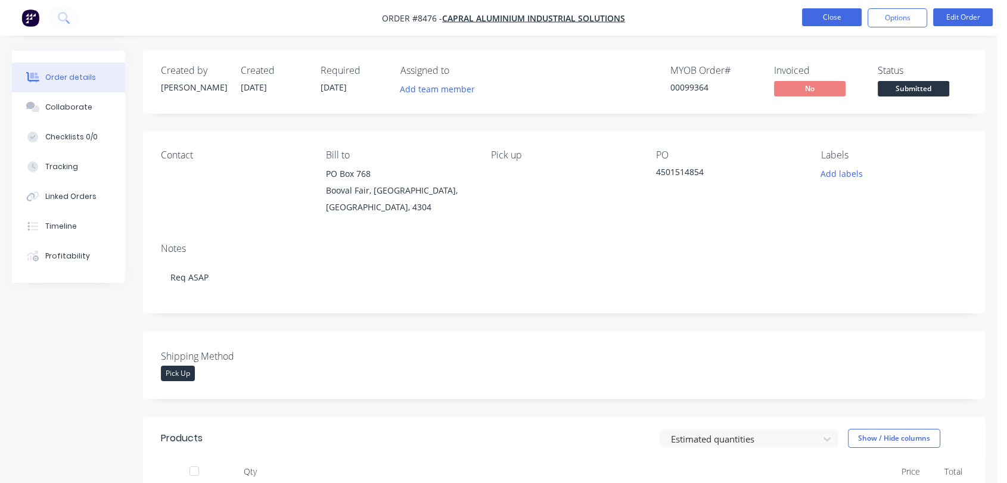
click at [825, 18] on button "Close" at bounding box center [832, 17] width 60 height 18
